Goal: Task Accomplishment & Management: Manage account settings

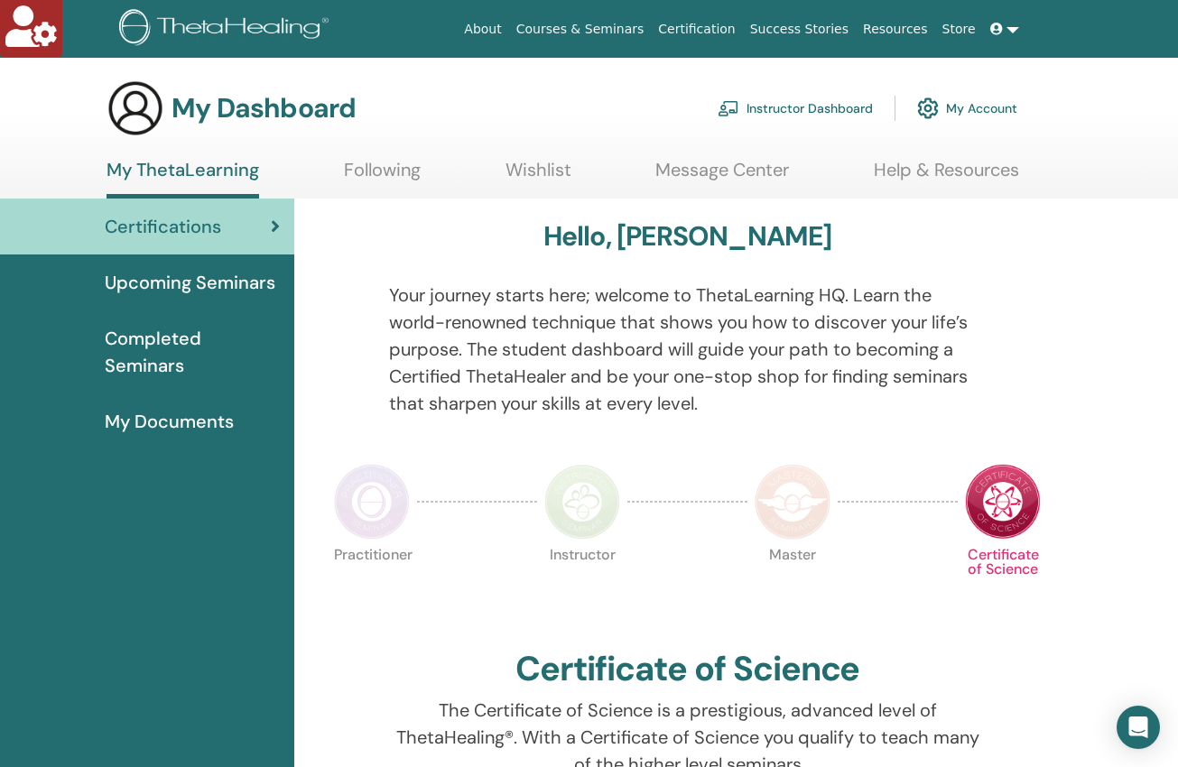
click at [762, 107] on link "Instructor Dashboard" at bounding box center [794, 108] width 155 height 40
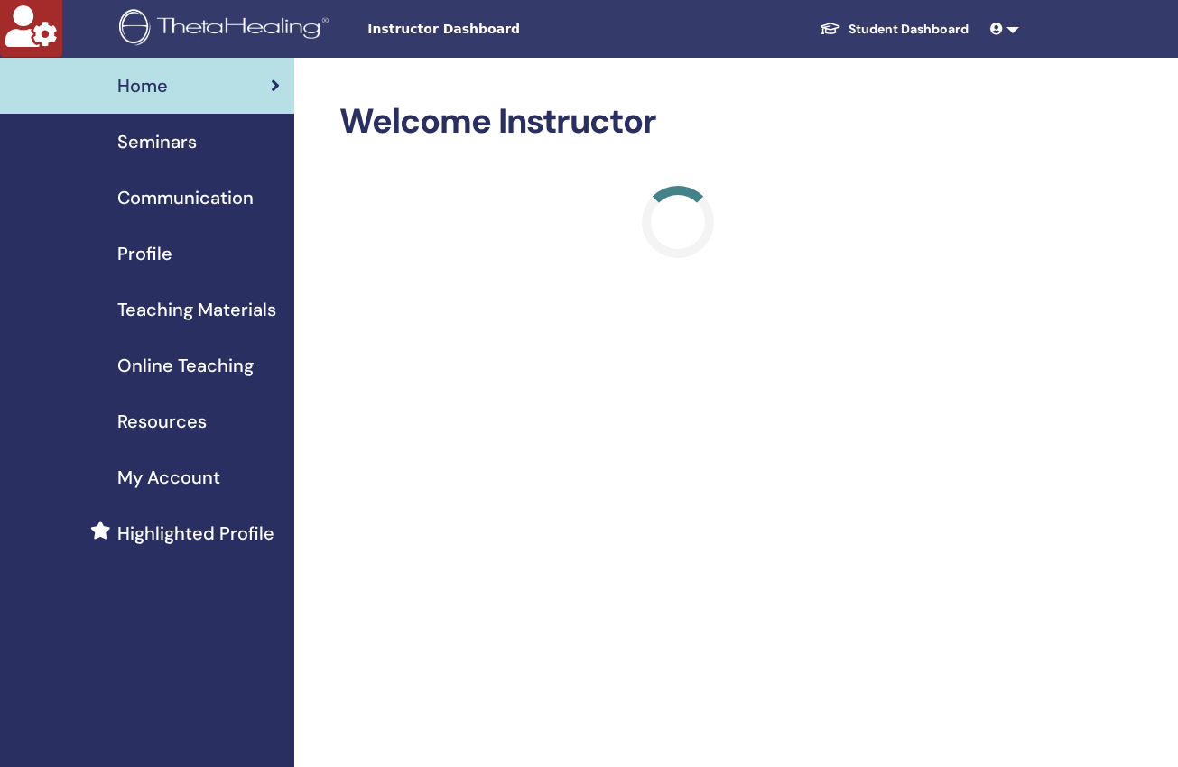
click at [160, 144] on span "Seminars" at bounding box center [156, 141] width 79 height 27
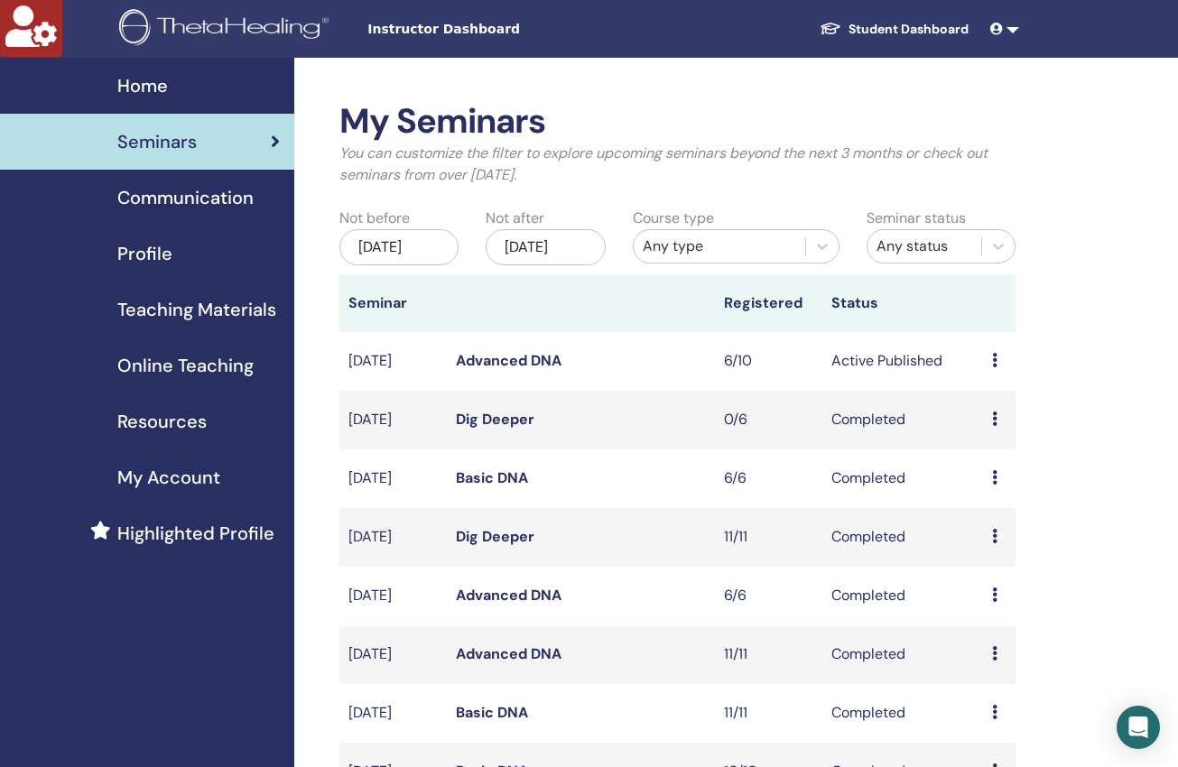
click at [521, 370] on link "Advanced DNA" at bounding box center [509, 360] width 106 height 19
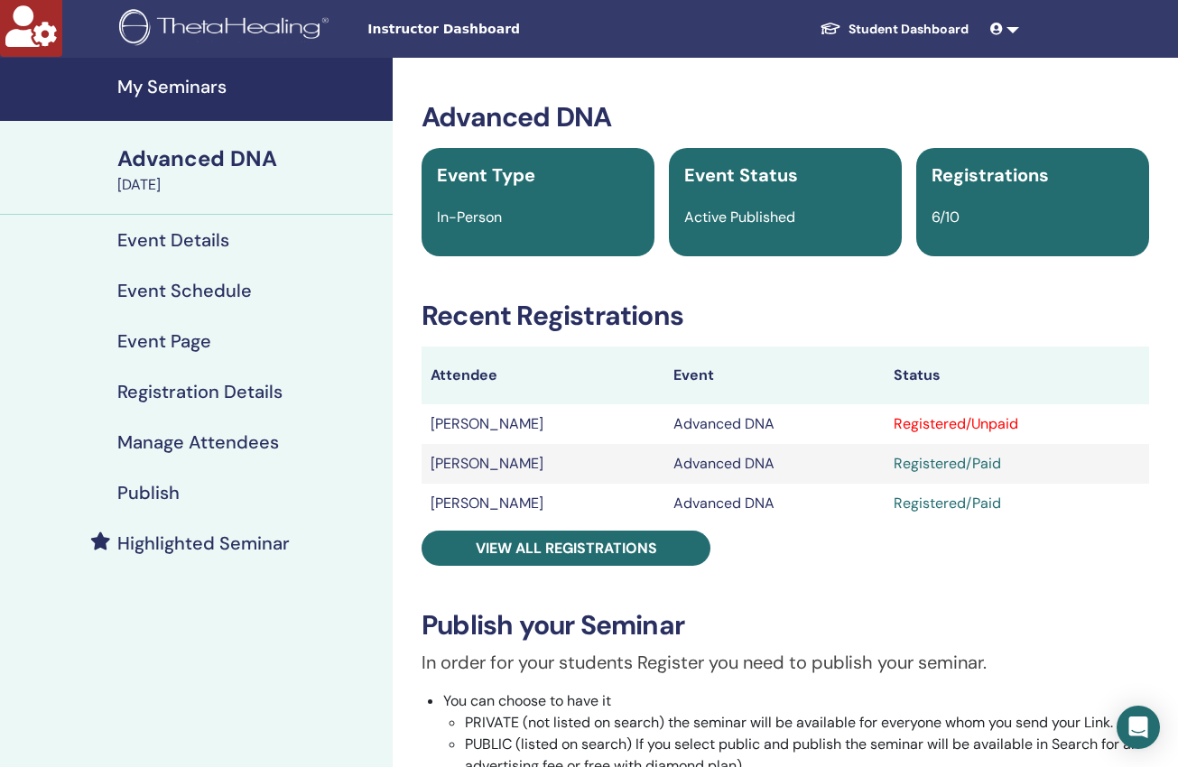
click at [205, 293] on h4 "Event Schedule" at bounding box center [184, 291] width 134 height 22
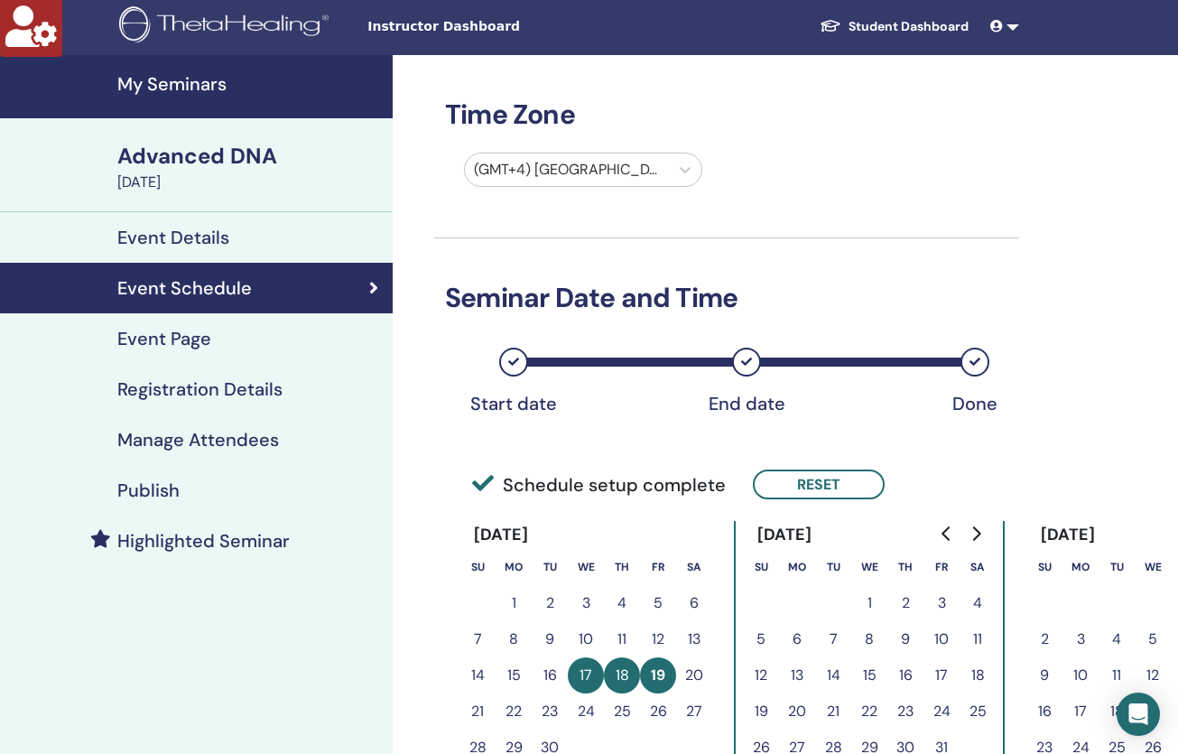
scroll to position [4, 0]
